Goal: Register for event/course

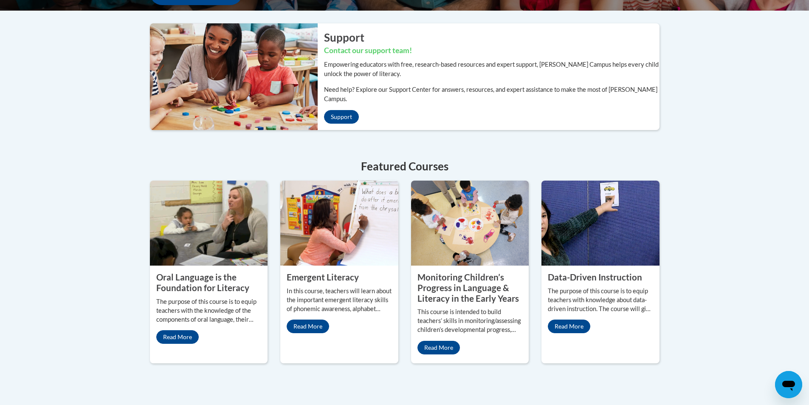
scroll to position [272, 0]
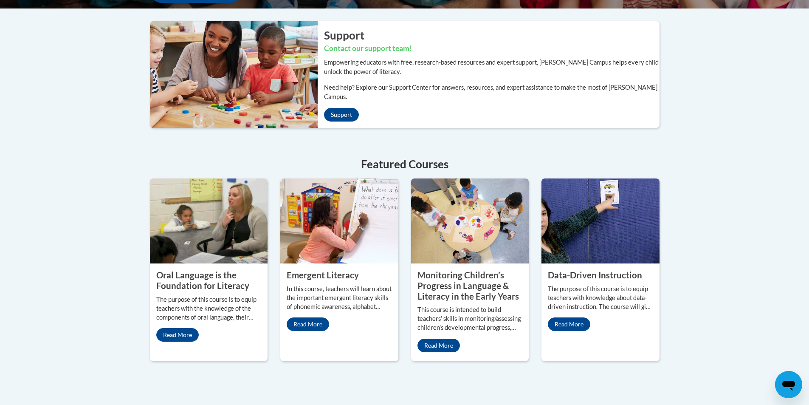
click at [303, 198] on img at bounding box center [339, 220] width 118 height 85
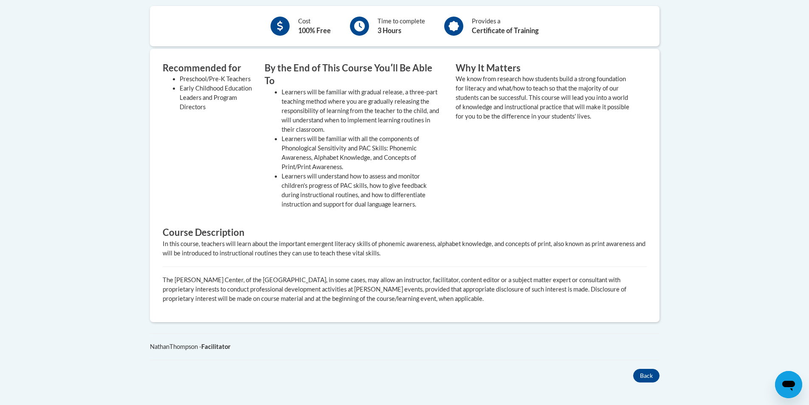
scroll to position [310, 0]
drag, startPoint x: 809, startPoint y: 107, endPoint x: 809, endPoint y: 246, distance: 138.9
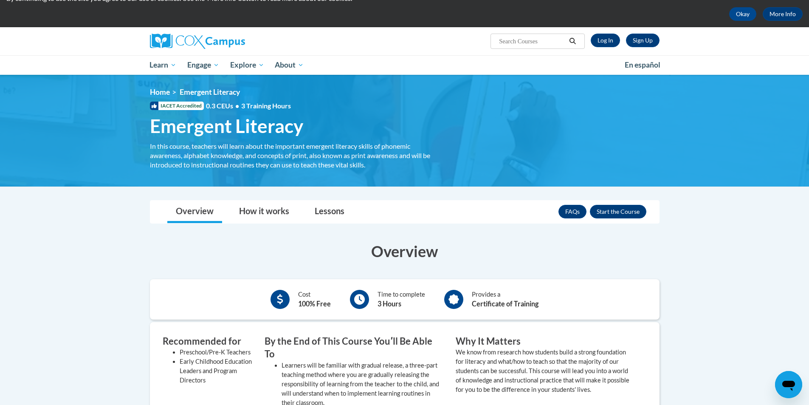
scroll to position [31, 0]
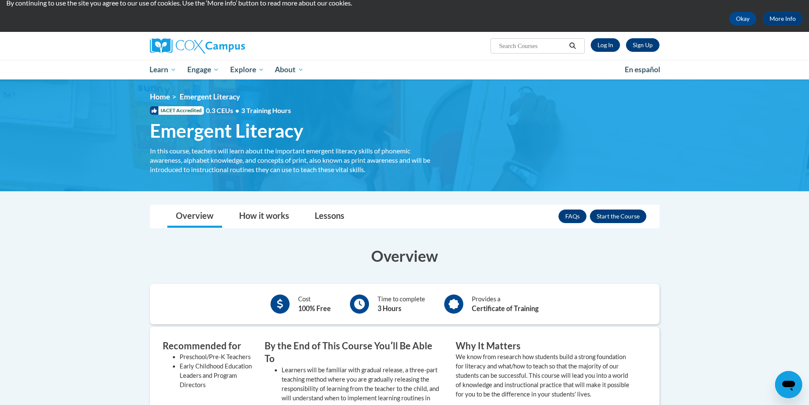
click at [437, 148] on div "In this course, teachers will learn about the important emergent literacy skill…" at bounding box center [296, 160] width 293 height 28
drag, startPoint x: 438, startPoint y: 150, endPoint x: 443, endPoint y: 153, distance: 5.9
click at [437, 151] on div "In this course, teachers will learn about the important emergent literacy skill…" at bounding box center [296, 160] width 293 height 28
click at [455, 154] on div "<en>Home</en><fr>Accueil</fr><de>Zuhause</de><it>Casa</it><es>Casa</es><pt>Casa…" at bounding box center [404, 135] width 535 height 86
drag, startPoint x: 455, startPoint y: 154, endPoint x: 464, endPoint y: 155, distance: 8.5
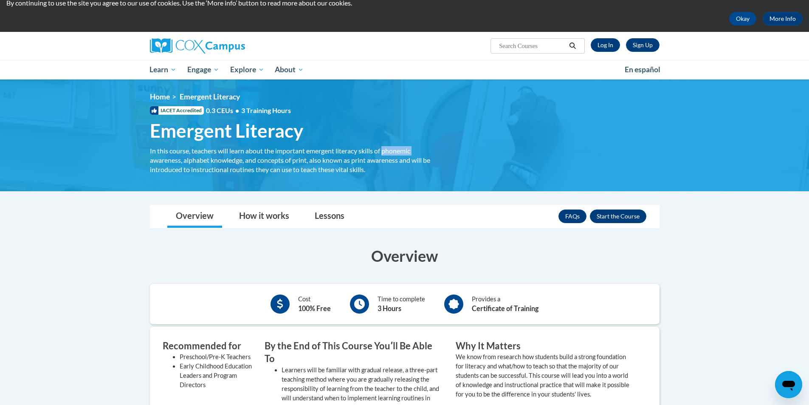
click at [456, 154] on div "<en>Home</en><fr>Accueil</fr><de>Zuhause</de><it>Casa</it><es>Casa</es><pt>Casa…" at bounding box center [404, 135] width 535 height 86
click at [470, 155] on div "<en>Home</en><fr>Accueil</fr><de>Zuhause</de><it>Casa</it><es>Casa</es><pt>Casa…" at bounding box center [404, 135] width 535 height 86
click at [471, 155] on div "<en>Home</en><fr>Accueil</fr><de>Zuhause</de><it>Casa</it><es>Casa</es><pt>Casa…" at bounding box center [404, 135] width 535 height 86
click at [616, 211] on button "Enroll" at bounding box center [618, 216] width 56 height 14
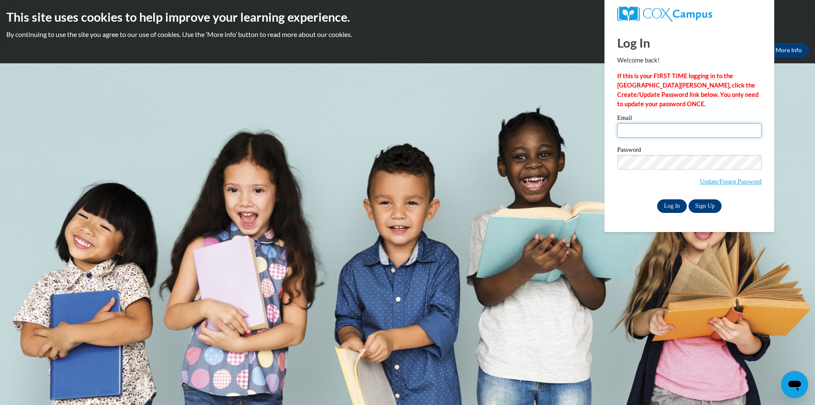
type input "shirleyjeanhopson1966@gmail.com"
click at [670, 204] on input "Log In" at bounding box center [672, 206] width 30 height 14
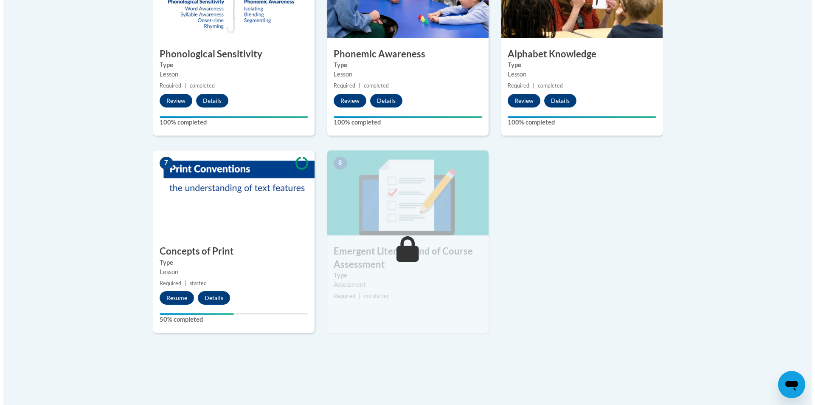
scroll to position [543, 0]
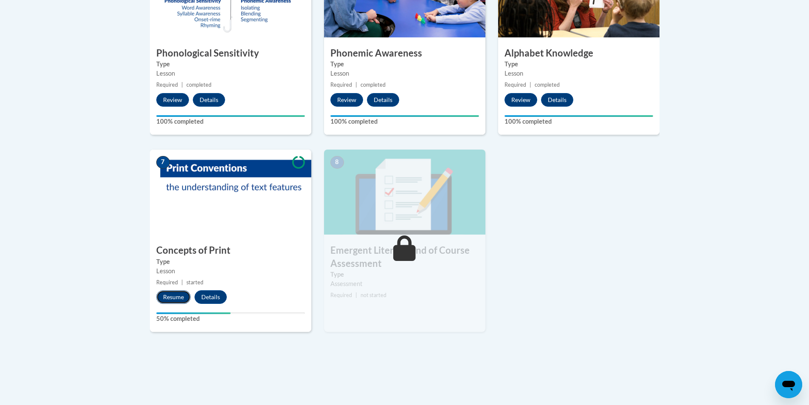
click at [177, 300] on button "Resume" at bounding box center [173, 297] width 34 height 14
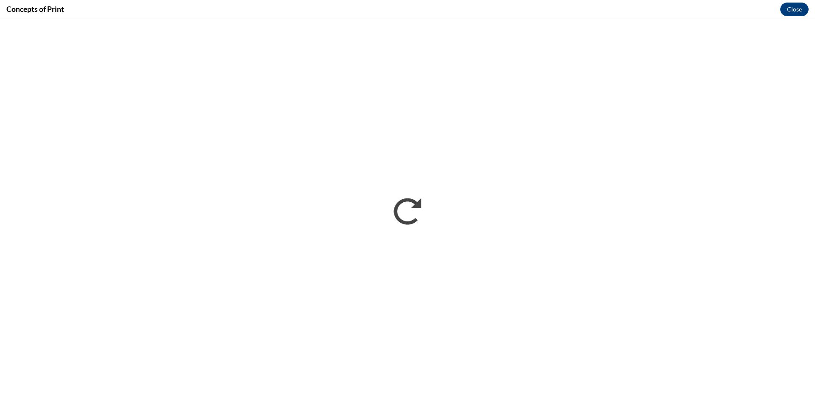
scroll to position [0, 0]
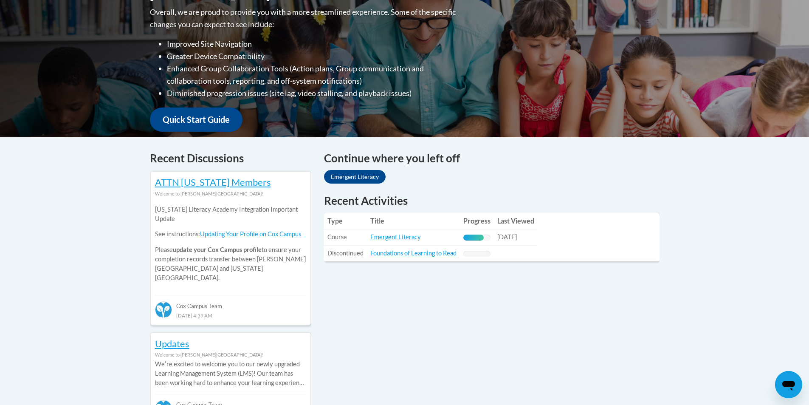
scroll to position [231, 0]
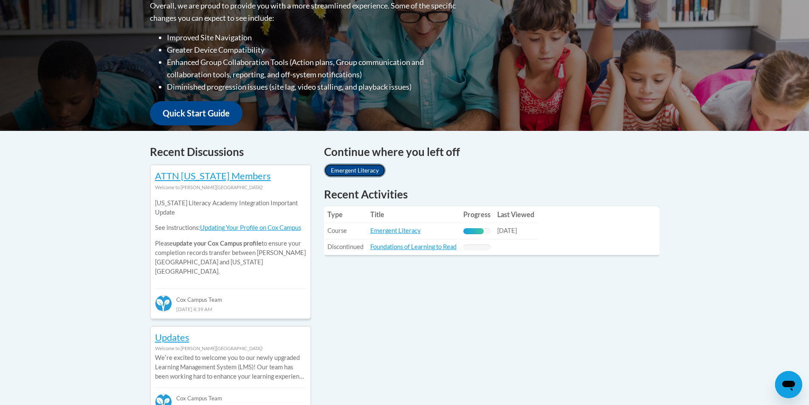
click at [363, 169] on link "Emergent Literacy" at bounding box center [355, 170] width 62 height 14
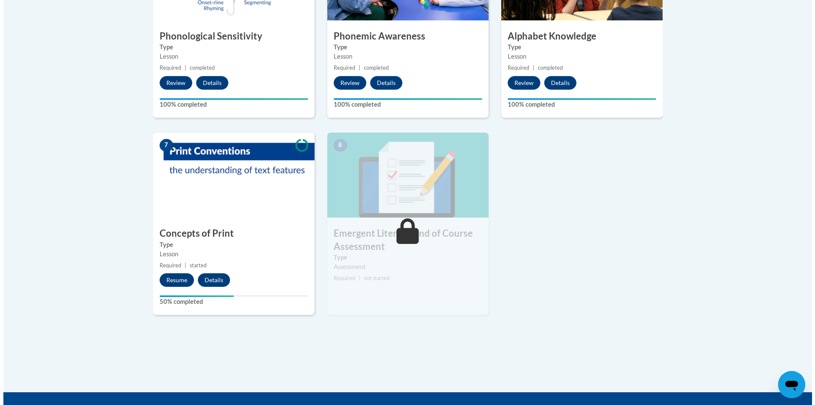
scroll to position [566, 0]
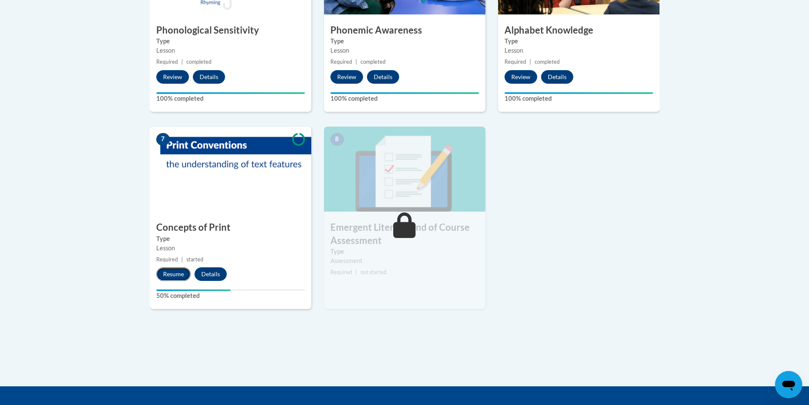
click at [165, 273] on button "Resume" at bounding box center [173, 274] width 34 height 14
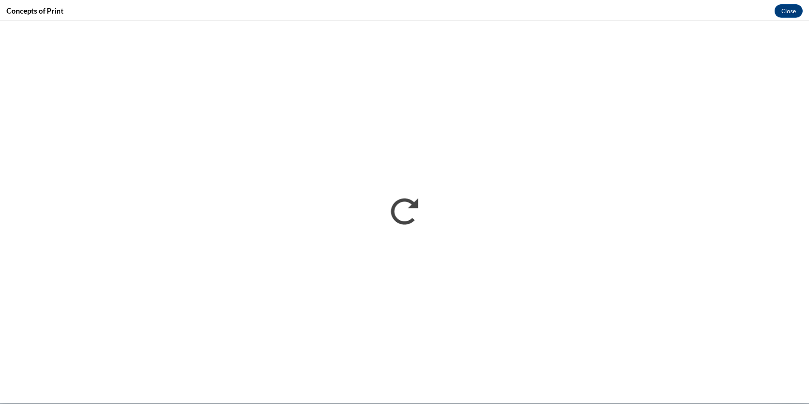
scroll to position [0, 0]
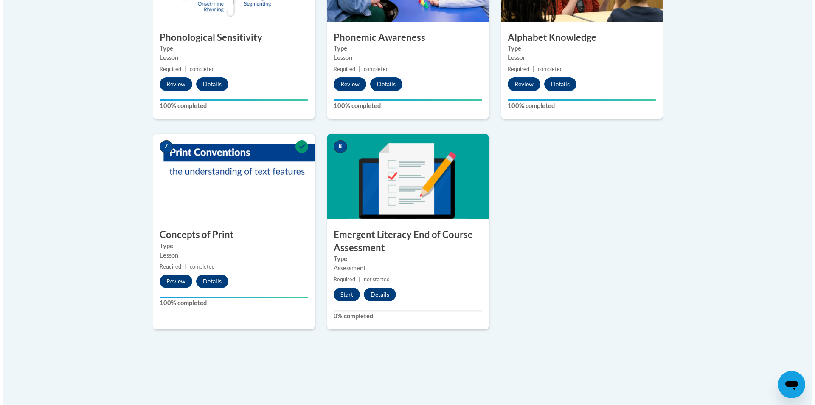
scroll to position [560, 0]
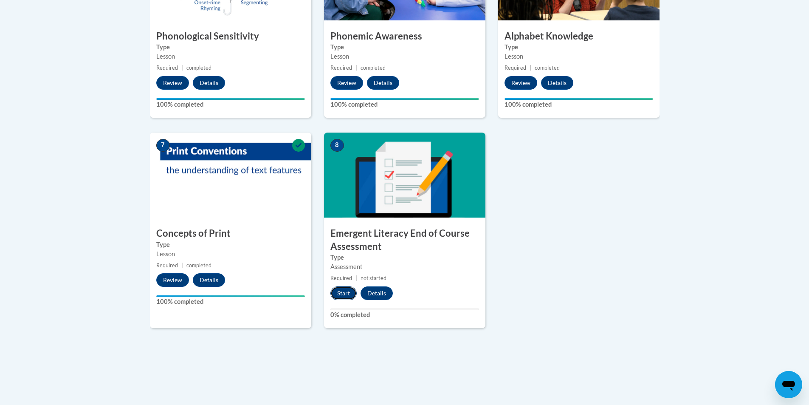
click at [338, 288] on button "Start" at bounding box center [343, 293] width 26 height 14
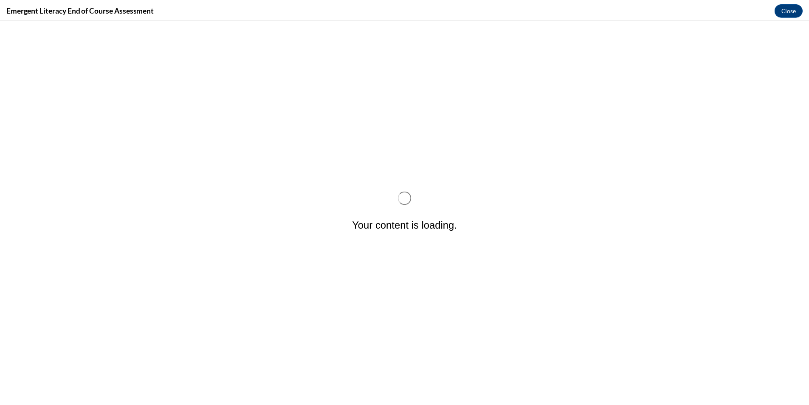
scroll to position [0, 0]
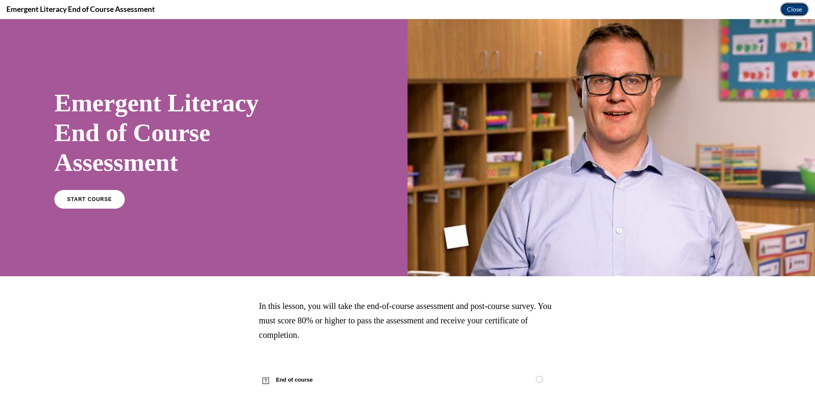
drag, startPoint x: 798, startPoint y: 8, endPoint x: 768, endPoint y: 12, distance: 30.0
click at [797, 8] on button "Close" at bounding box center [794, 10] width 28 height 14
